Goal: Task Accomplishment & Management: Use online tool/utility

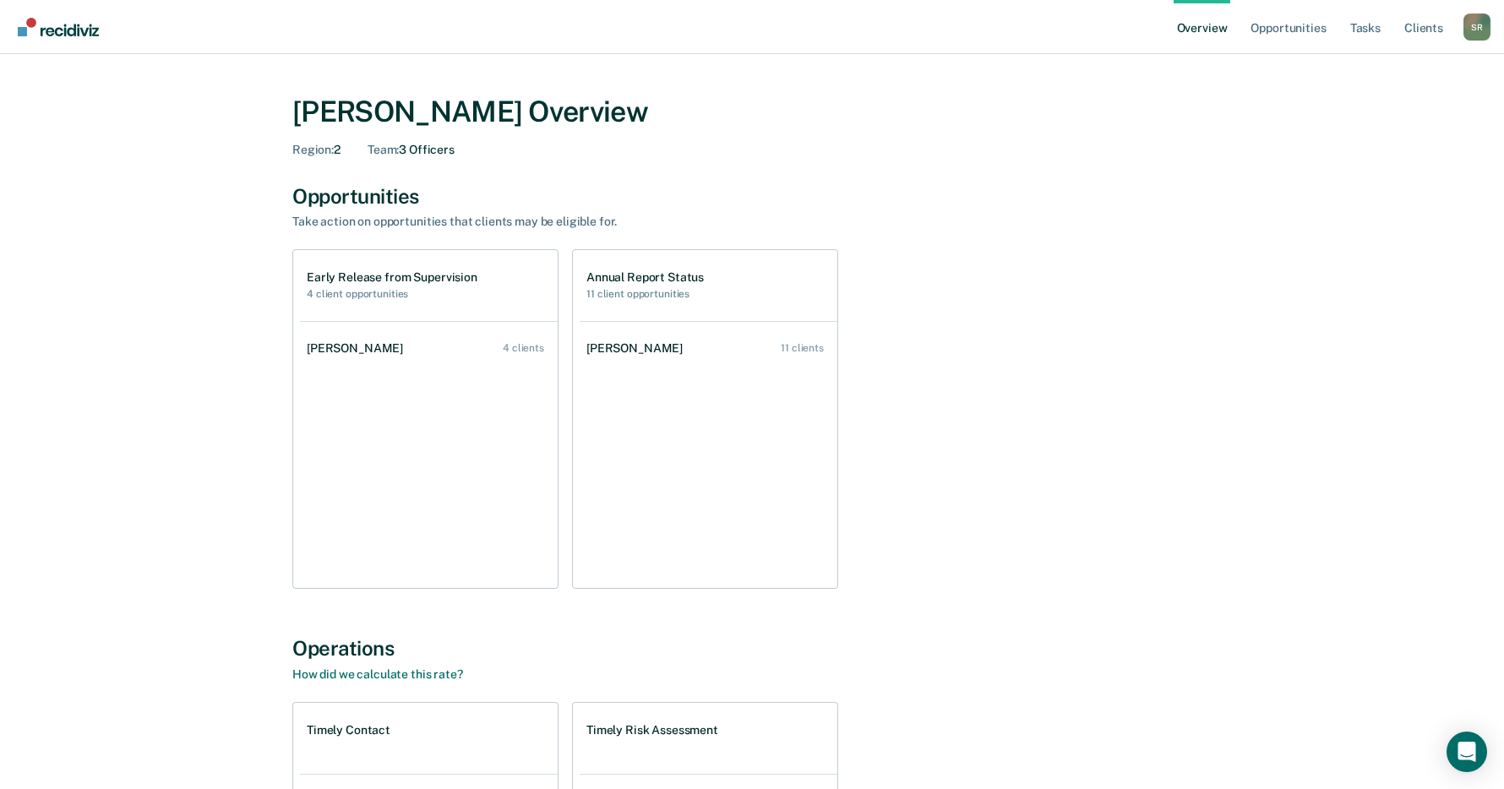
click at [1063, 482] on div "Early Release from Supervision 4 client opportunities [PERSON_NAME] 4 clients A…" at bounding box center [751, 419] width 919 height 340
click at [1348, 25] on link "Tasks" at bounding box center [1365, 27] width 37 height 54
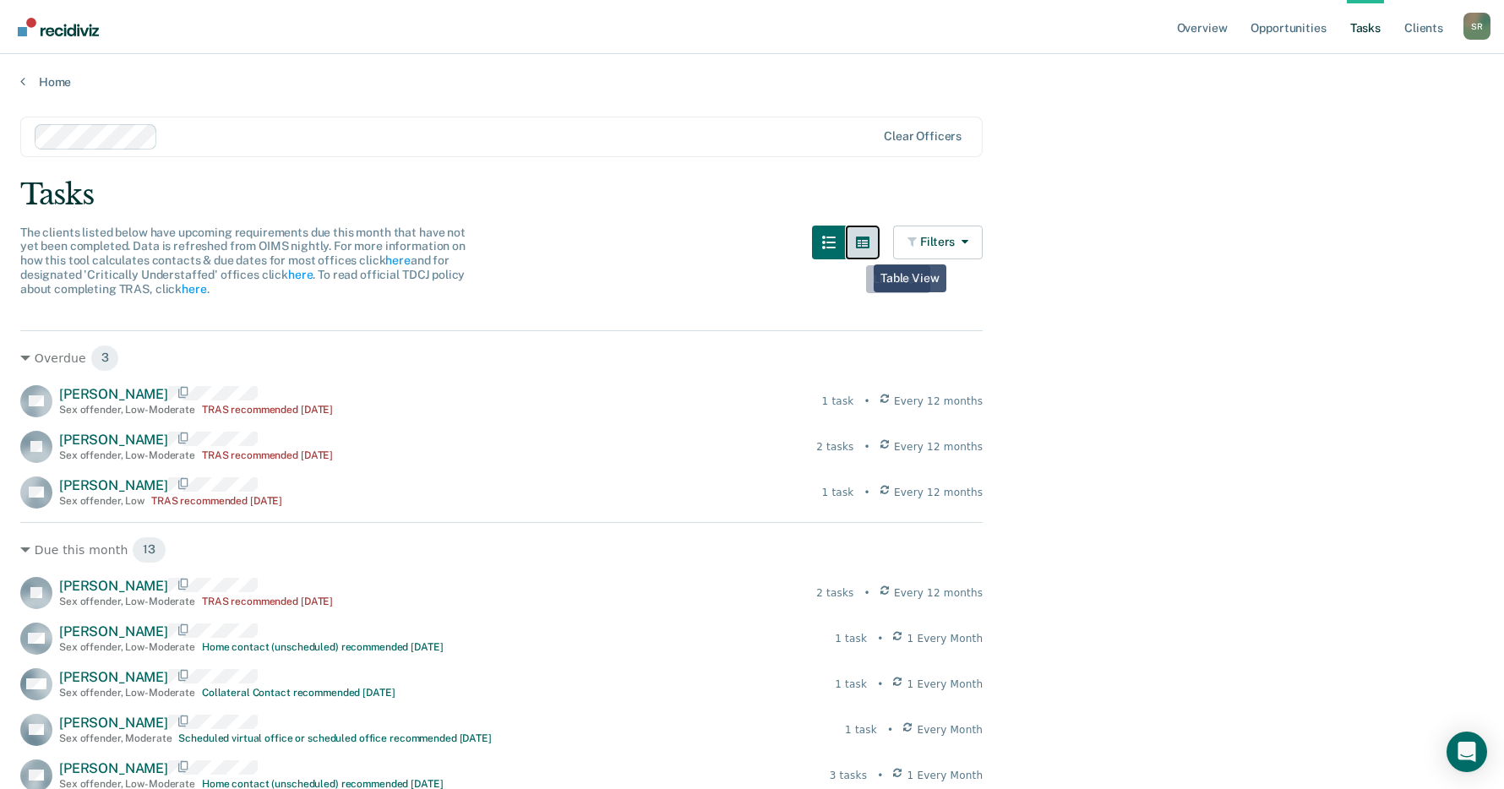
click at [869, 247] on icon "button" at bounding box center [863, 243] width 14 height 12
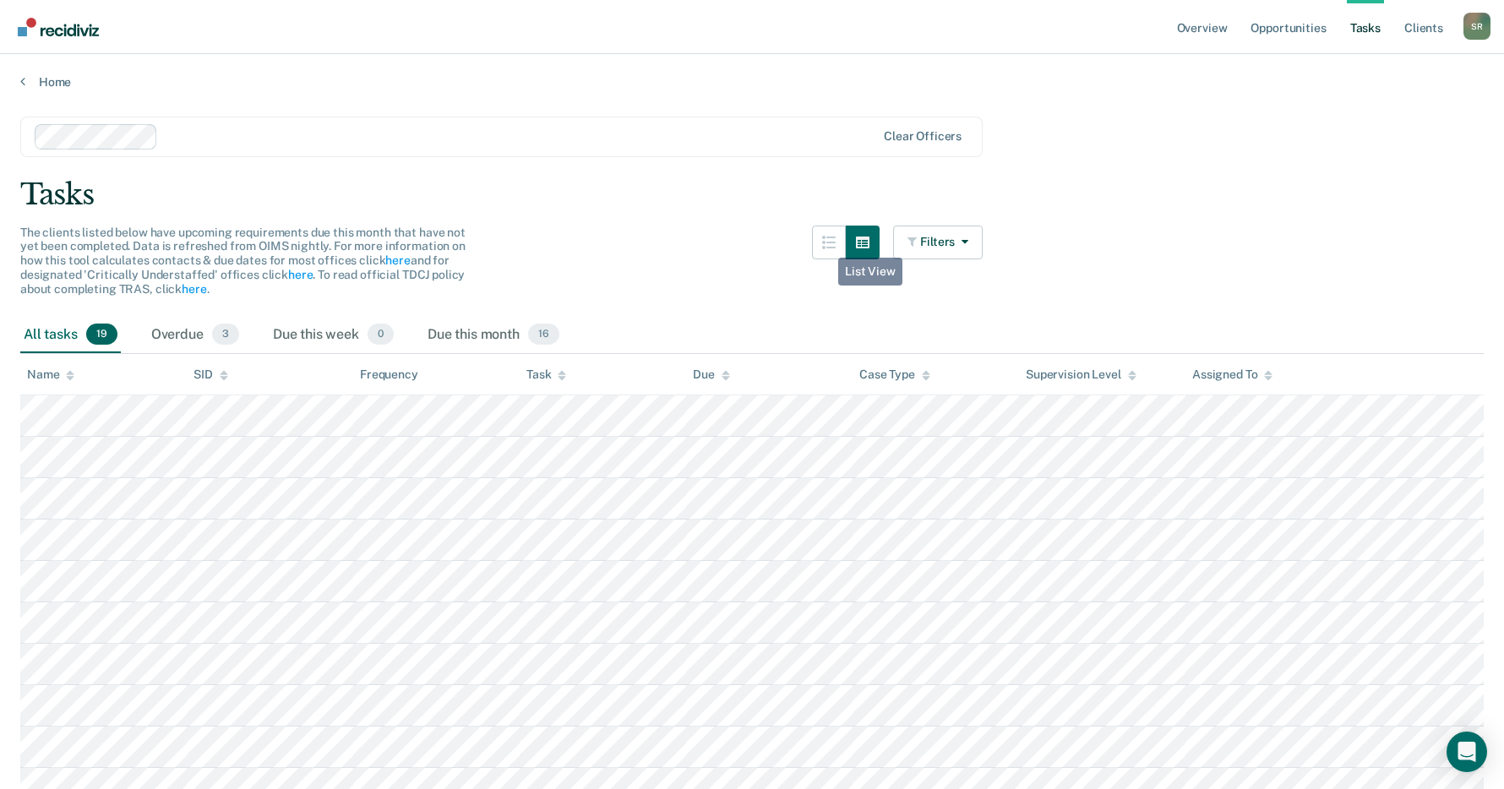
click at [814, 245] on div "The clients listed below have upcoming requirements due this month that have no…" at bounding box center [501, 271] width 962 height 91
click at [835, 243] on icon "button" at bounding box center [829, 243] width 14 height 14
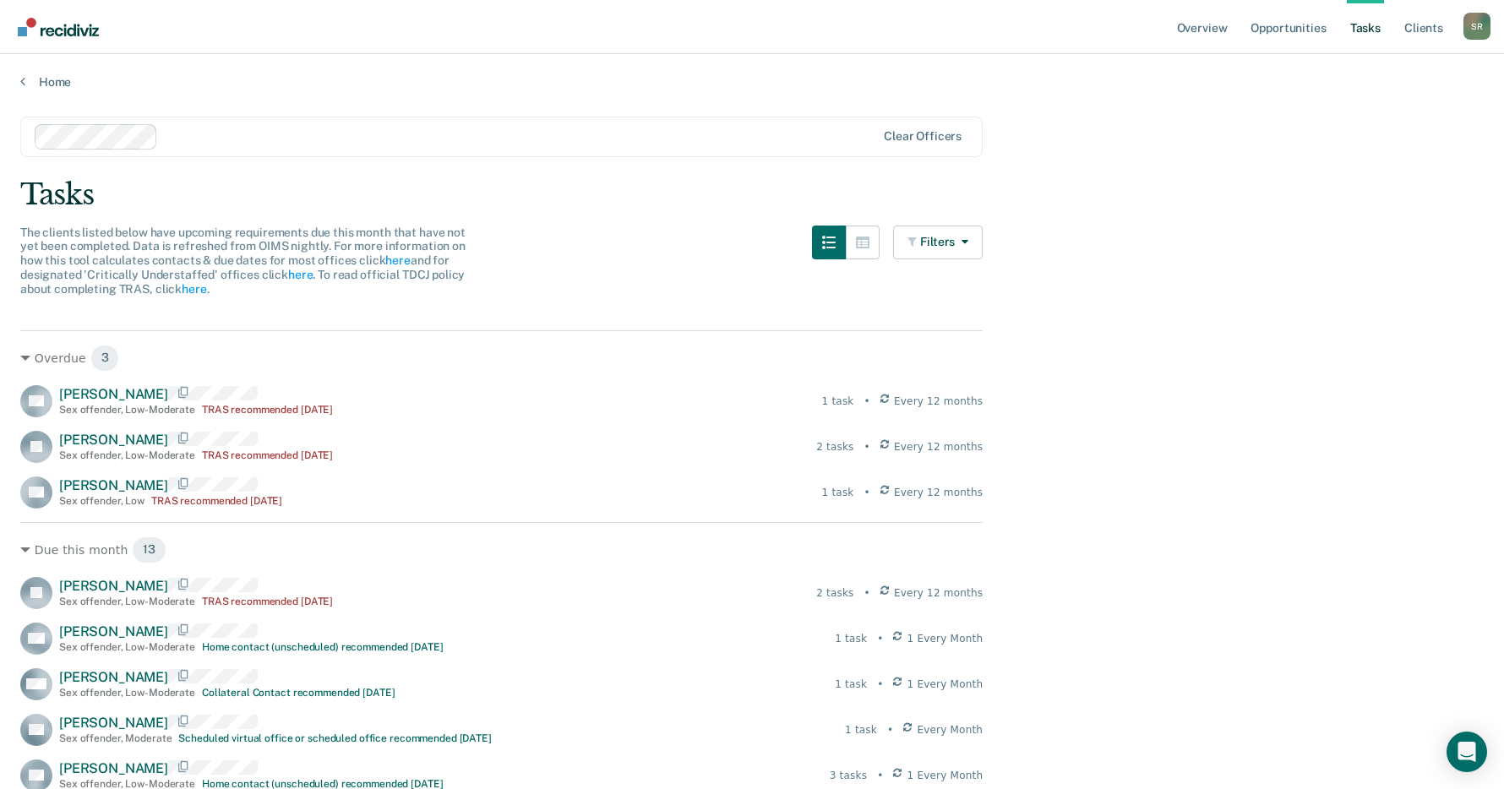
click at [1431, 539] on main "Clear officers Tasks The clients listed below have upcoming requirements due th…" at bounding box center [752, 654] width 1504 height 1129
click at [652, 324] on main "Clear officers Tasks The clients listed below have upcoming requirements due th…" at bounding box center [752, 654] width 1504 height 1129
